Goal: Task Accomplishment & Management: Manage account settings

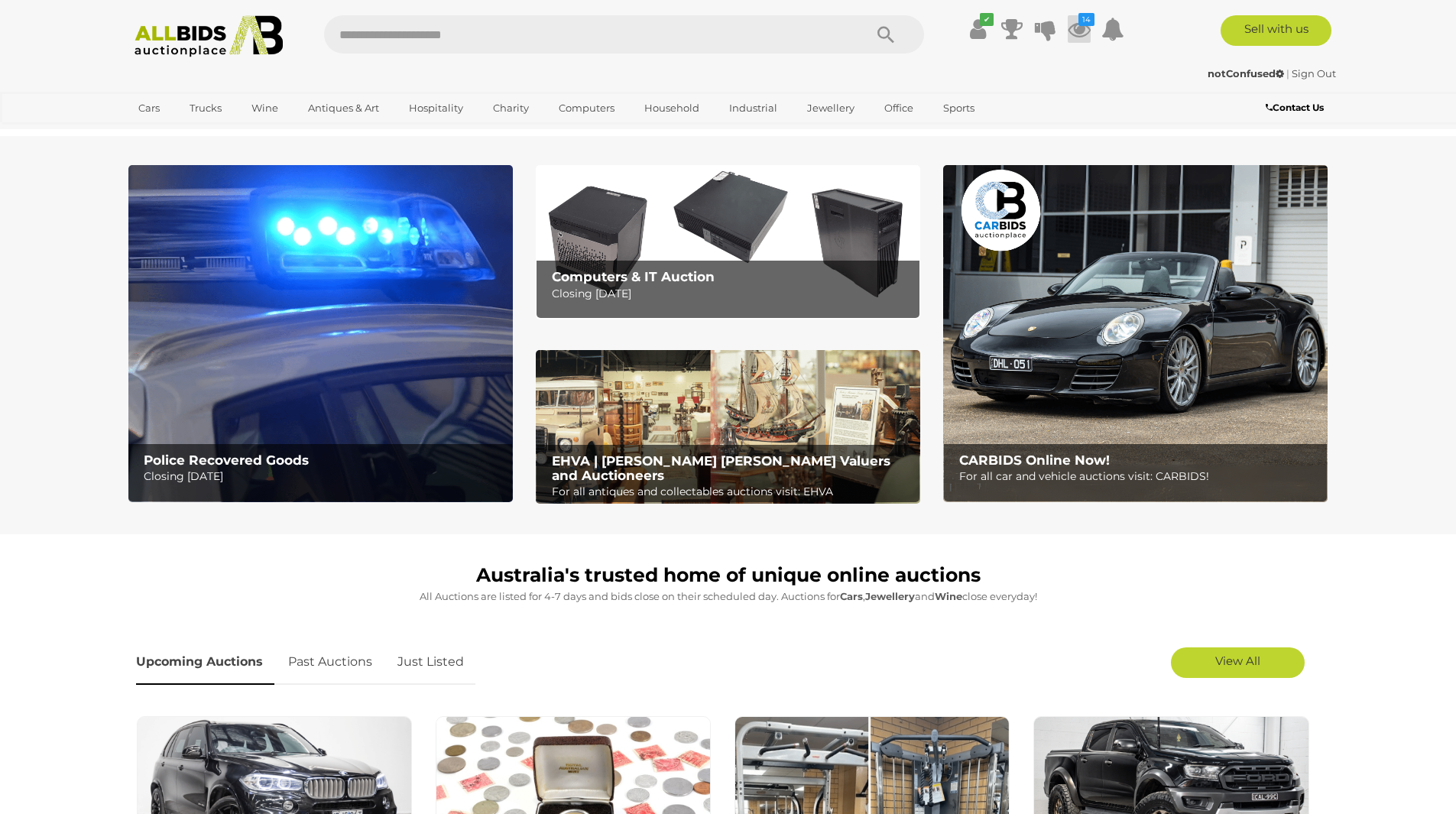
click at [1079, 30] on icon at bounding box center [1080, 29] width 23 height 27
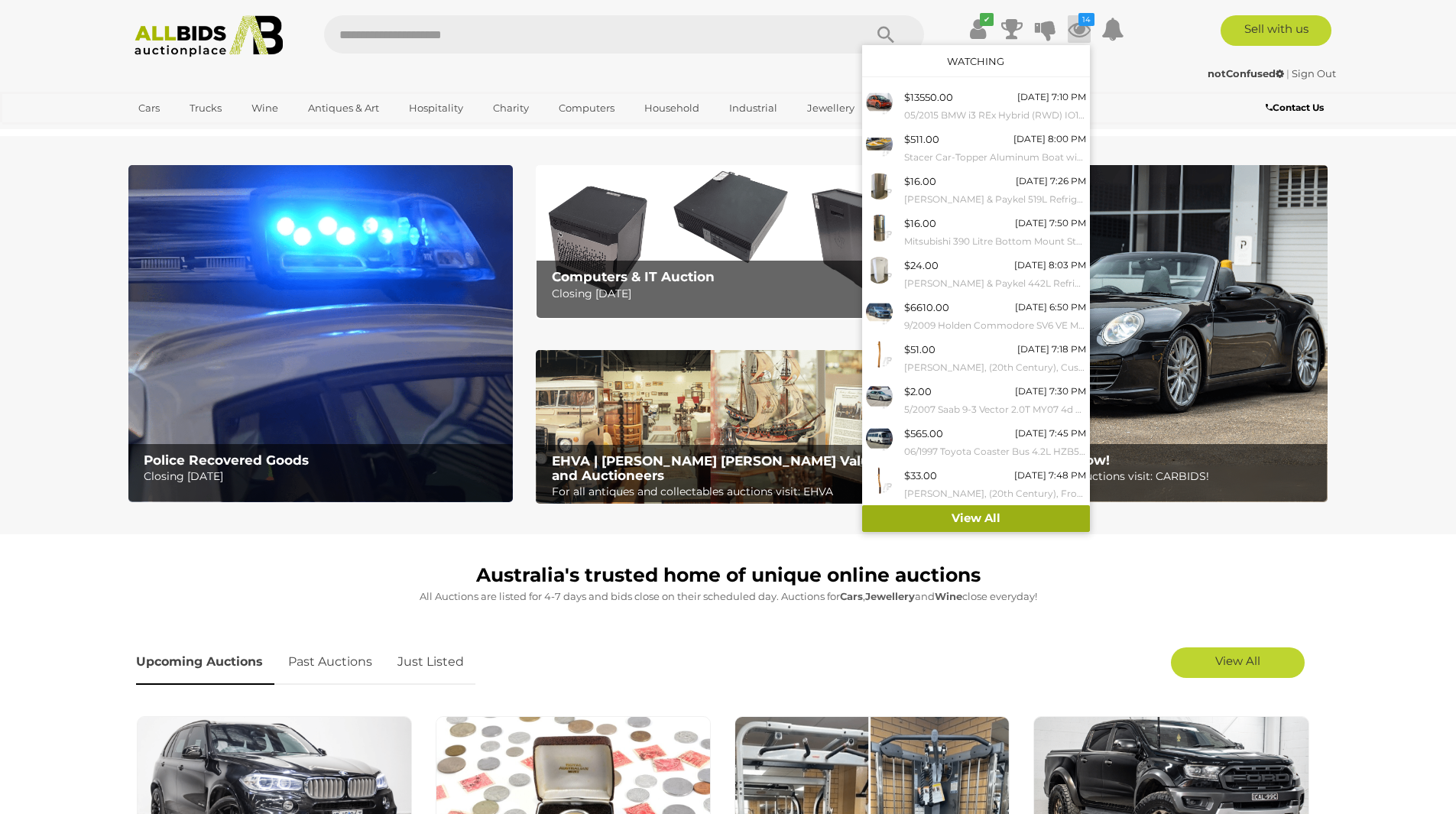
click at [1007, 512] on link "View All" at bounding box center [976, 518] width 228 height 27
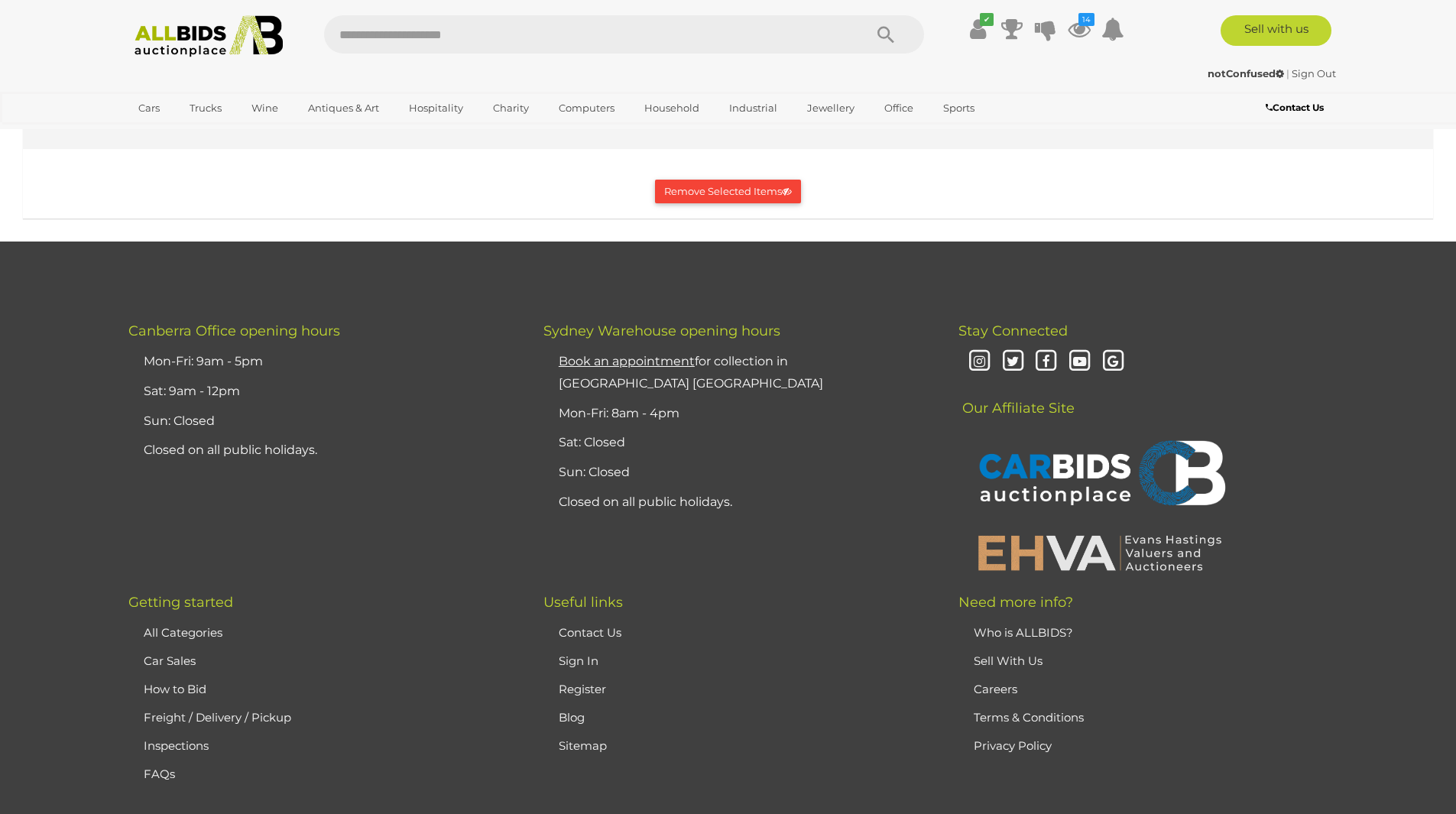
scroll to position [4662, 0]
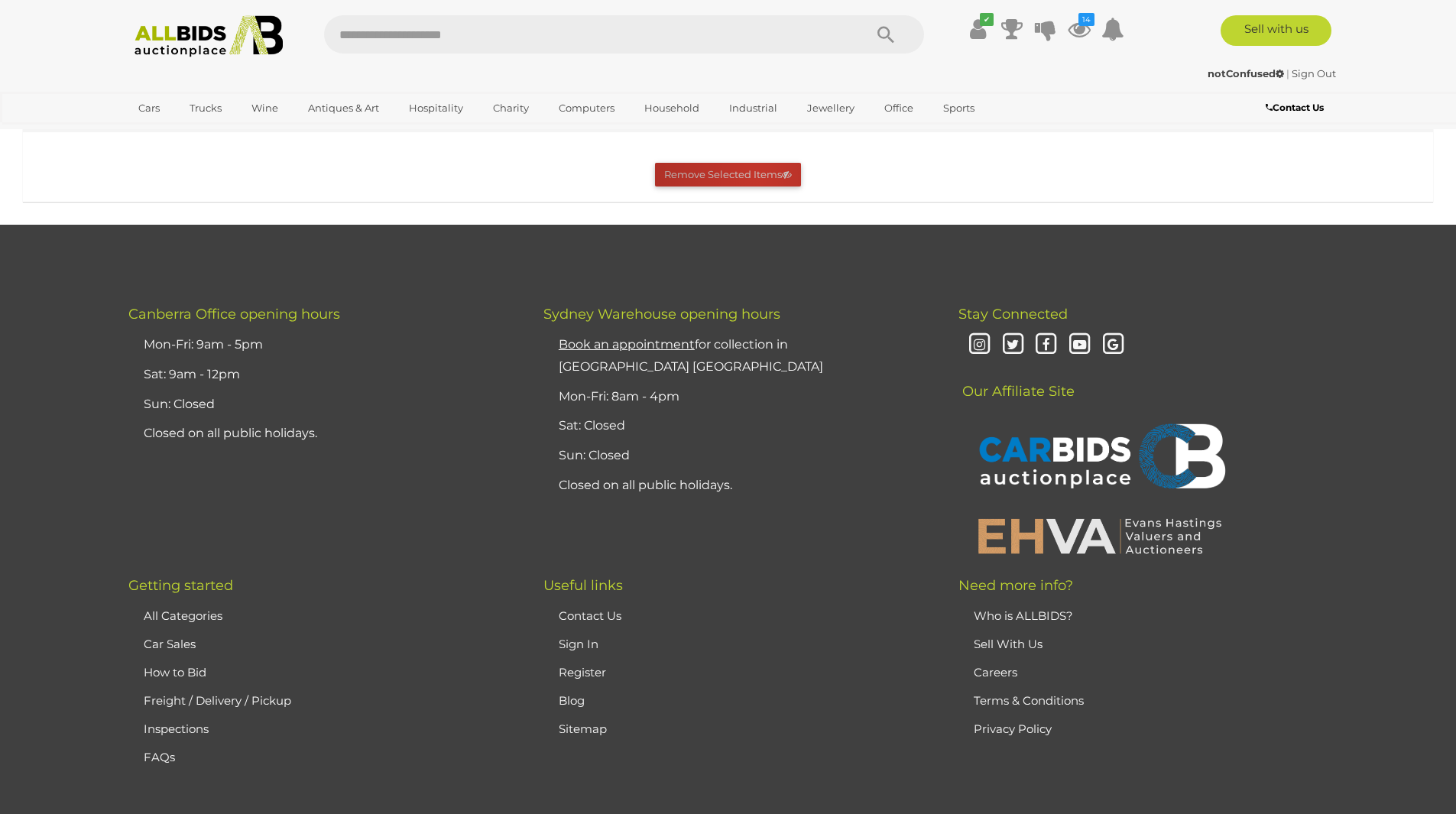
click at [758, 186] on button "Remove Selected Items" at bounding box center [728, 174] width 146 height 23
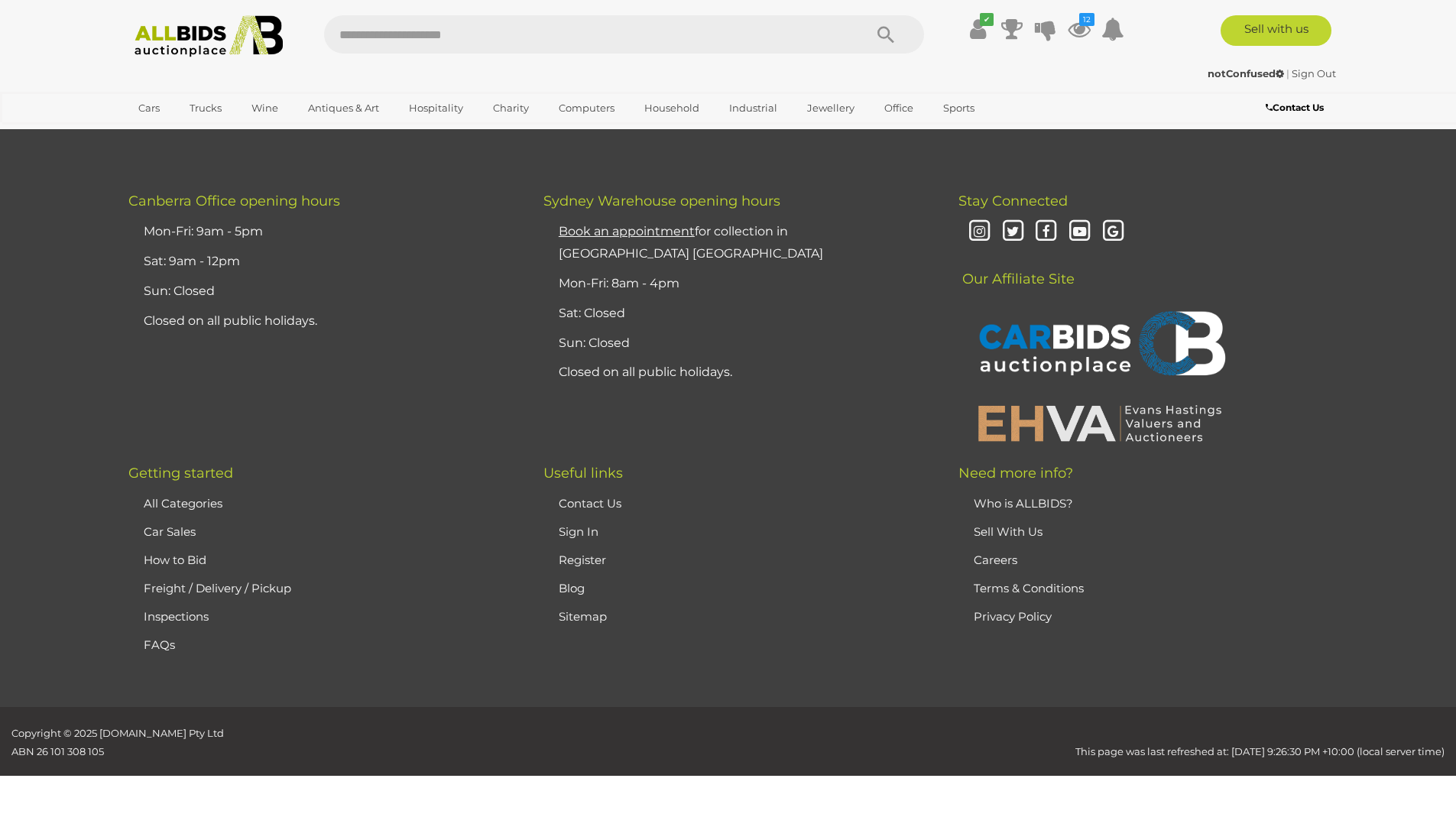
scroll to position [0, 0]
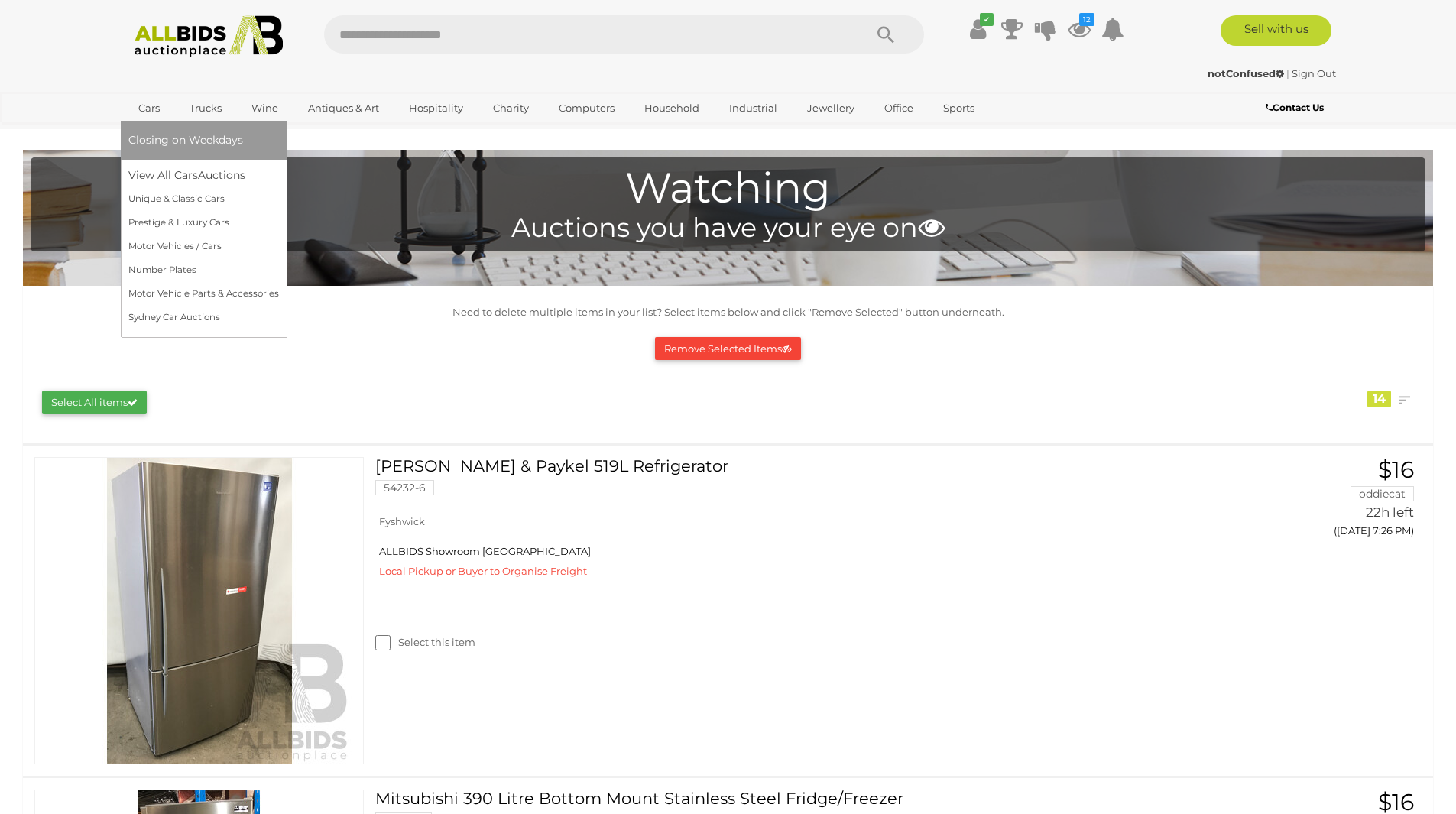
click at [148, 110] on link "Cars" at bounding box center [148, 109] width 42 height 25
click at [161, 172] on link "View All Cars Auctions" at bounding box center [203, 175] width 150 height 23
